Goal: Transaction & Acquisition: Purchase product/service

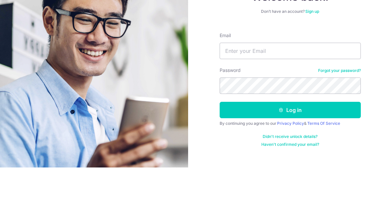
click at [314, 96] on input "Email" at bounding box center [289, 104] width 141 height 16
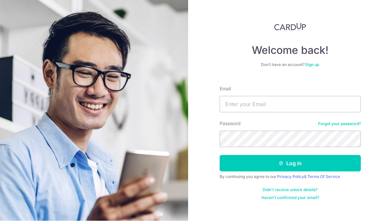
click at [318, 96] on input "Email" at bounding box center [289, 104] width 141 height 16
click at [290, 96] on input "Email" at bounding box center [289, 104] width 141 height 16
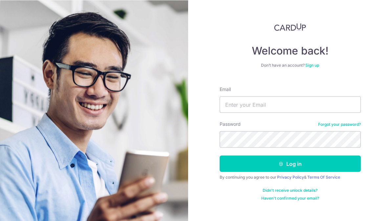
scroll to position [0, 0]
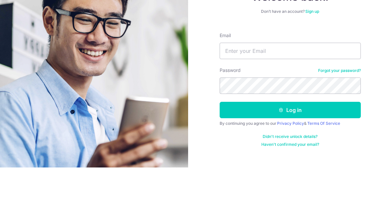
scroll to position [34, 0]
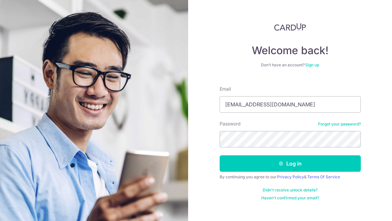
type input "[EMAIL_ADDRESS][DOMAIN_NAME]"
click at [290, 155] on button "Log in" at bounding box center [289, 163] width 141 height 16
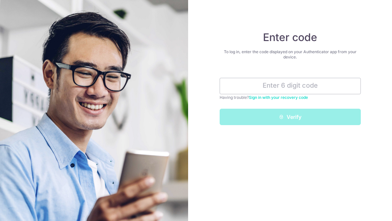
click at [328, 130] on div "Enter code To log in, enter the code displayed on your Authenticator app from y…" at bounding box center [290, 110] width 204 height 221
click at [340, 83] on input "text" at bounding box center [289, 86] width 141 height 16
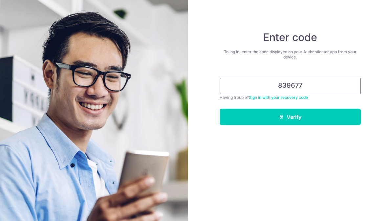
type input "839677"
click at [305, 115] on button "Verify" at bounding box center [289, 117] width 141 height 16
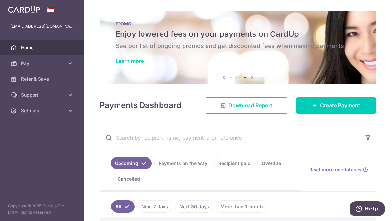
click at [115, 64] on link "Learn more" at bounding box center [129, 61] width 28 height 7
click at [354, 109] on span "Create Payment" at bounding box center [340, 105] width 40 height 8
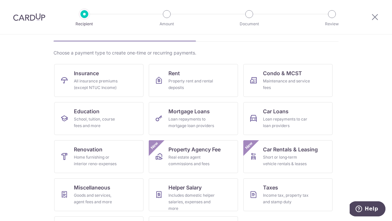
scroll to position [39, 0]
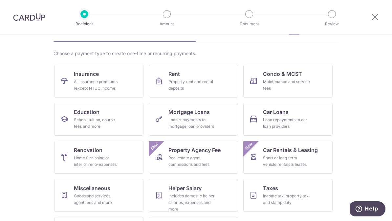
click at [298, 193] on div "Income tax, property tax and stamp duty" at bounding box center [286, 199] width 47 height 13
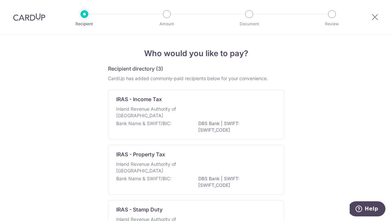
click at [260, 116] on div "Inland Revenue Authority of Singapore" at bounding box center [195, 113] width 159 height 14
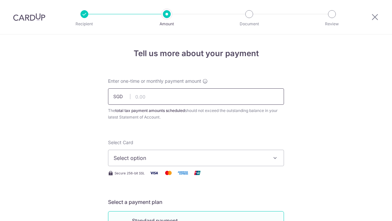
click at [245, 102] on input "text" at bounding box center [196, 96] width 176 height 16
click at [214, 165] on button "Select option" at bounding box center [196, 158] width 176 height 16
type input "1,000.00"
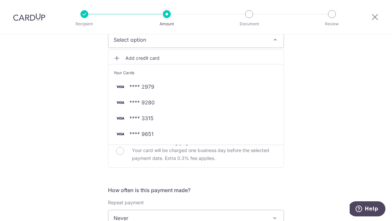
scroll to position [121, 0]
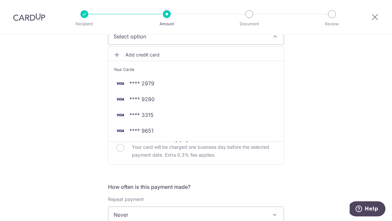
click at [144, 138] on link "**** 9651" at bounding box center [195, 131] width 175 height 16
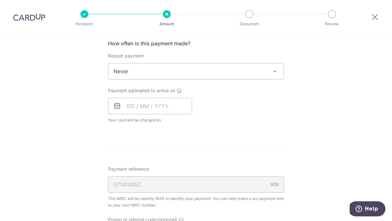
scroll to position [265, 0]
click at [129, 104] on input "text" at bounding box center [150, 105] width 84 height 16
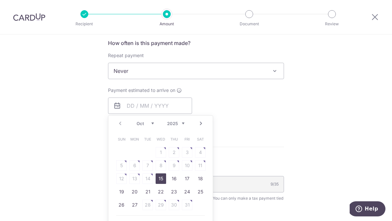
click at [200, 125] on link "Next" at bounding box center [201, 123] width 8 height 8
click at [121, 127] on link "Prev" at bounding box center [120, 123] width 8 height 8
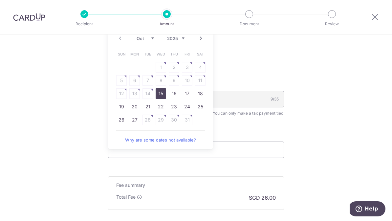
scroll to position [349, 0]
click at [138, 126] on link "27" at bounding box center [134, 120] width 10 height 10
type input "[DATE]"
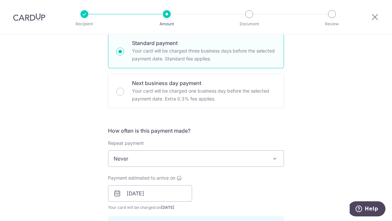
scroll to position [192, 0]
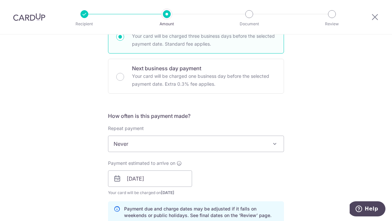
click at [273, 148] on span at bounding box center [275, 144] width 8 height 8
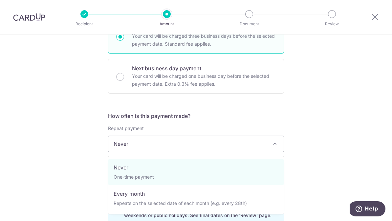
select select "3"
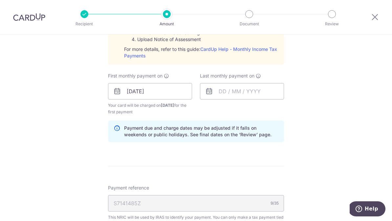
scroll to position [353, 0]
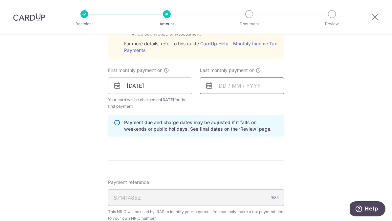
click at [256, 90] on input "text" at bounding box center [242, 85] width 84 height 16
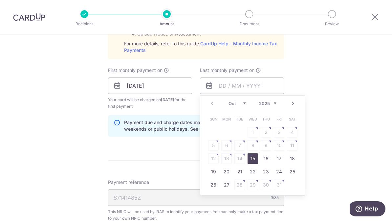
click at [291, 107] on link "Next" at bounding box center [293, 103] width 8 height 8
click at [291, 105] on link "Next" at bounding box center [293, 103] width 8 height 8
click at [290, 105] on link "Next" at bounding box center [293, 103] width 8 height 8
click at [291, 105] on link "Next" at bounding box center [293, 103] width 8 height 8
click at [290, 106] on link "Next" at bounding box center [293, 103] width 8 height 8
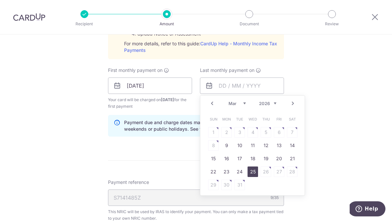
click at [253, 175] on link "25" at bounding box center [252, 171] width 10 height 10
type input "25/03/2026"
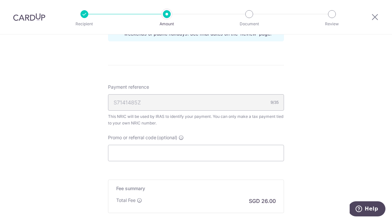
scroll to position [458, 0]
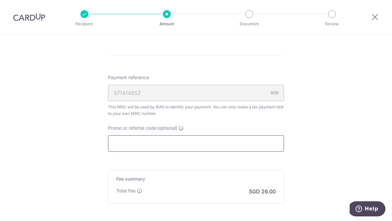
click at [265, 145] on input "Promo or referral code (optional)" at bounding box center [196, 143] width 176 height 16
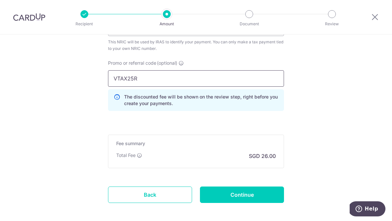
scroll to position [523, 0]
type input "VTAX25R"
click at [258, 195] on input "Continue" at bounding box center [242, 195] width 84 height 16
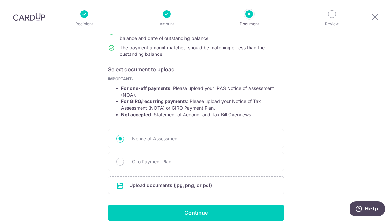
scroll to position [83, 0]
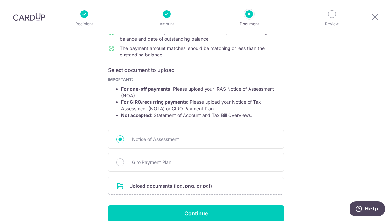
click at [270, 213] on input "Continue" at bounding box center [196, 213] width 176 height 16
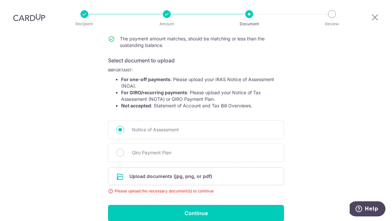
scroll to position [92, 0]
click at [275, 168] on input "file" at bounding box center [195, 176] width 175 height 17
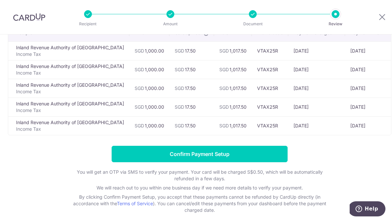
scroll to position [60, 0]
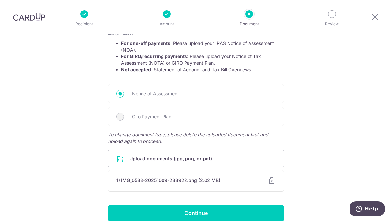
scroll to position [128, 0]
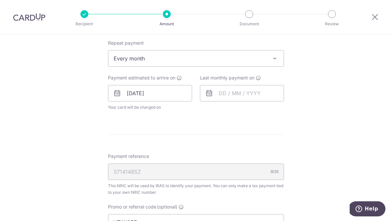
scroll to position [276, 0]
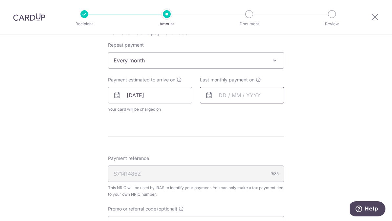
click at [261, 101] on input "text" at bounding box center [242, 95] width 84 height 16
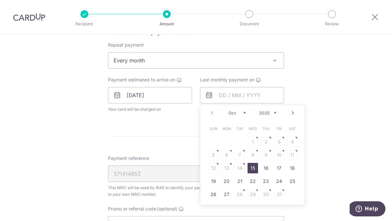
click at [292, 115] on link "Next" at bounding box center [293, 113] width 8 height 8
click at [294, 114] on link "Next" at bounding box center [293, 113] width 8 height 8
click at [293, 116] on link "Next" at bounding box center [293, 113] width 8 height 8
click at [293, 115] on link "Next" at bounding box center [293, 113] width 8 height 8
click at [295, 117] on link "Next" at bounding box center [293, 113] width 8 height 8
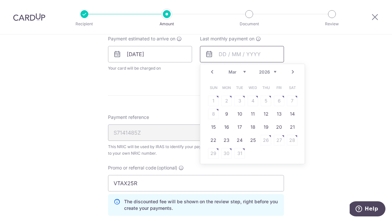
scroll to position [318, 0]
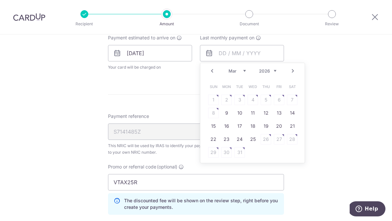
click at [295, 75] on link "Next" at bounding box center [293, 71] width 8 height 8
click at [214, 74] on link "Prev" at bounding box center [212, 71] width 8 height 8
click at [255, 143] on link "25" at bounding box center [252, 139] width 10 height 10
type input "25/03/2026"
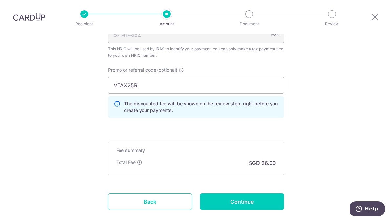
scroll to position [443, 0]
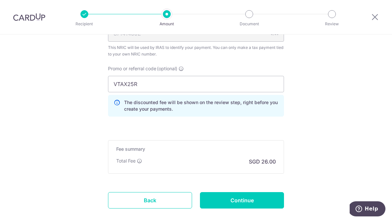
click at [276, 205] on input "Continue" at bounding box center [242, 200] width 84 height 16
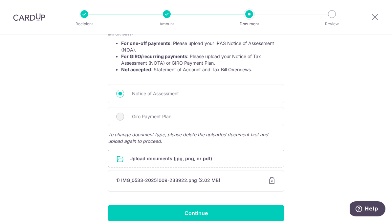
scroll to position [128, 0]
click at [163, 161] on input "file" at bounding box center [195, 158] width 175 height 17
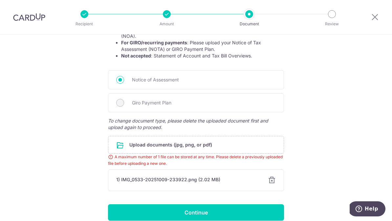
scroll to position [141, 0]
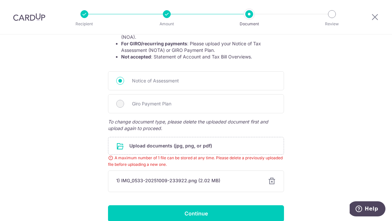
click at [272, 213] on input "Continue" at bounding box center [196, 213] width 176 height 16
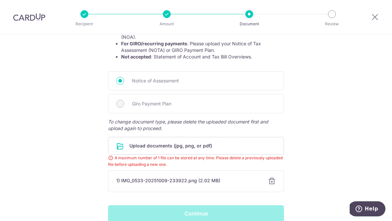
click at [267, 215] on div "Continue" at bounding box center [196, 213] width 184 height 16
click at [237, 215] on div "Continue" at bounding box center [196, 213] width 184 height 16
